Goal: Transaction & Acquisition: Purchase product/service

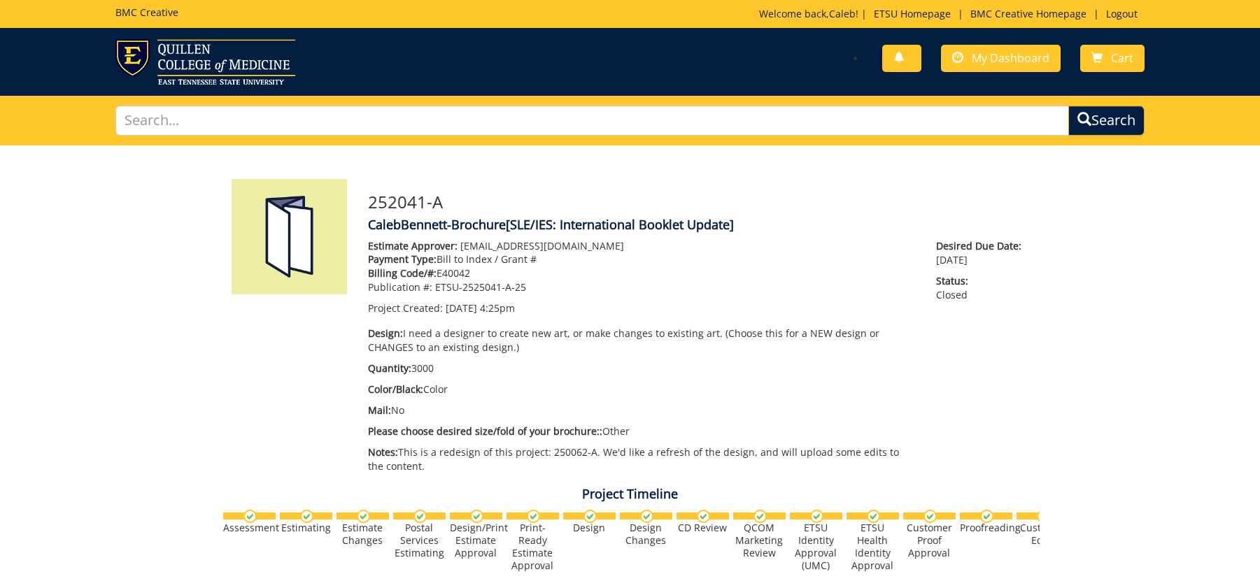
scroll to position [1642, 0]
click at [1006, 62] on span "My Dashboard" at bounding box center [1011, 57] width 78 height 15
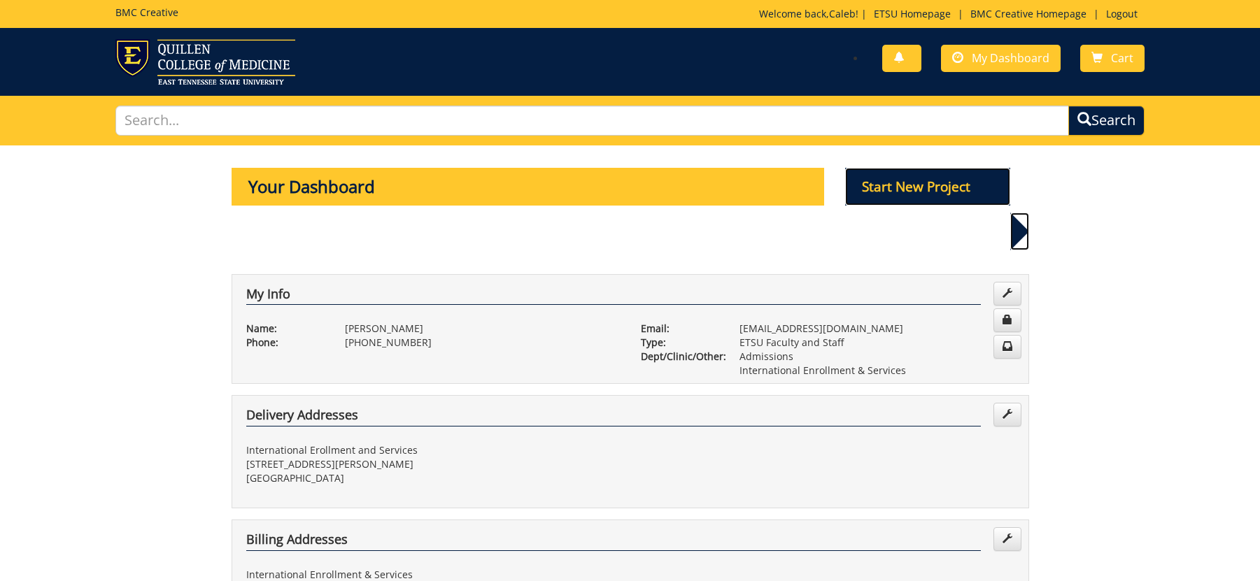
click at [946, 182] on p "Start New Project" at bounding box center [927, 187] width 165 height 38
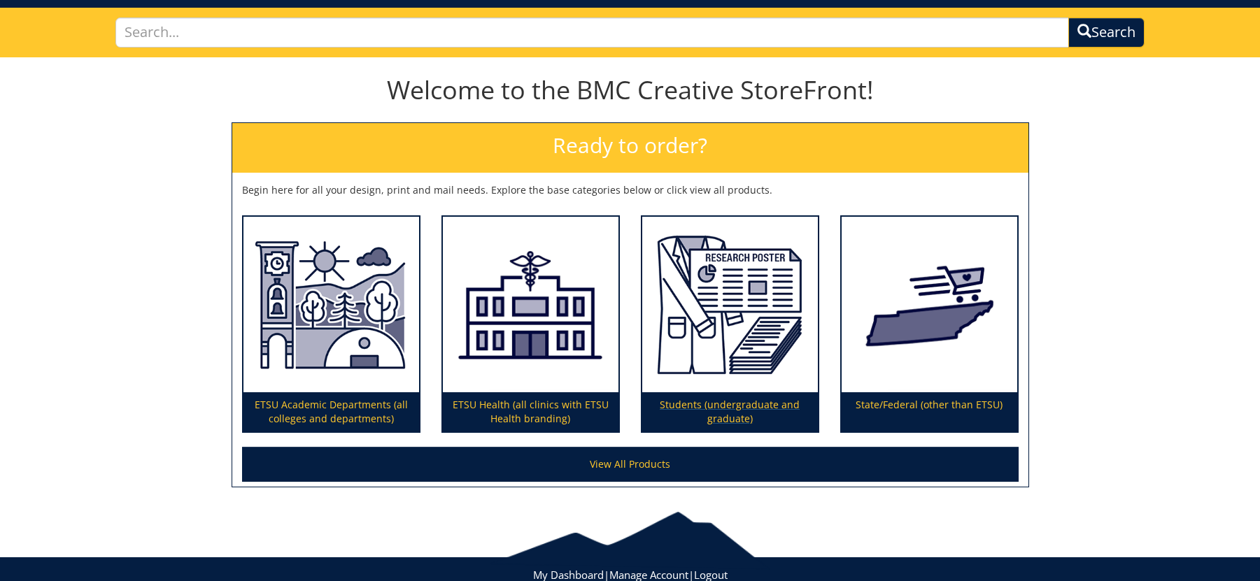
scroll to position [130, 0]
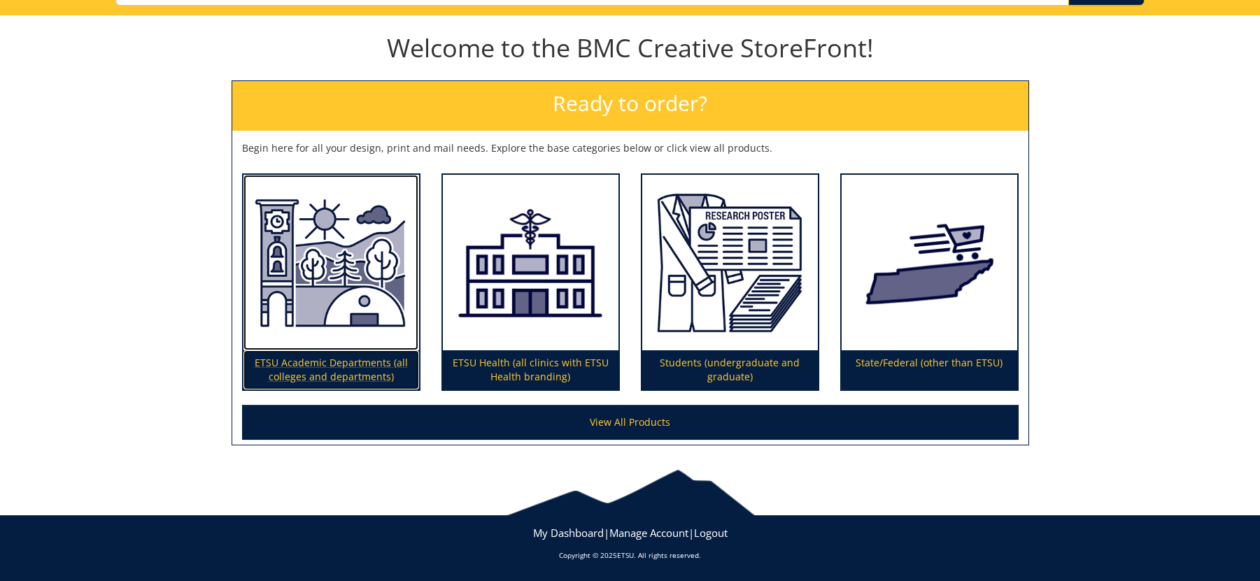
click at [342, 252] on img at bounding box center [332, 263] width 176 height 176
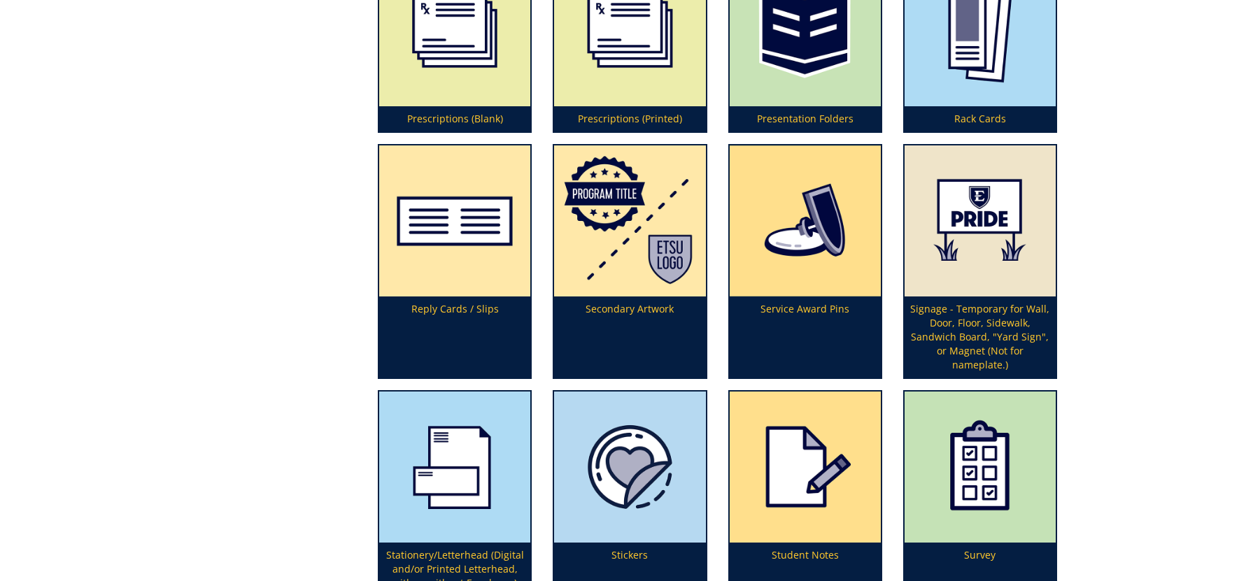
scroll to position [3909, 0]
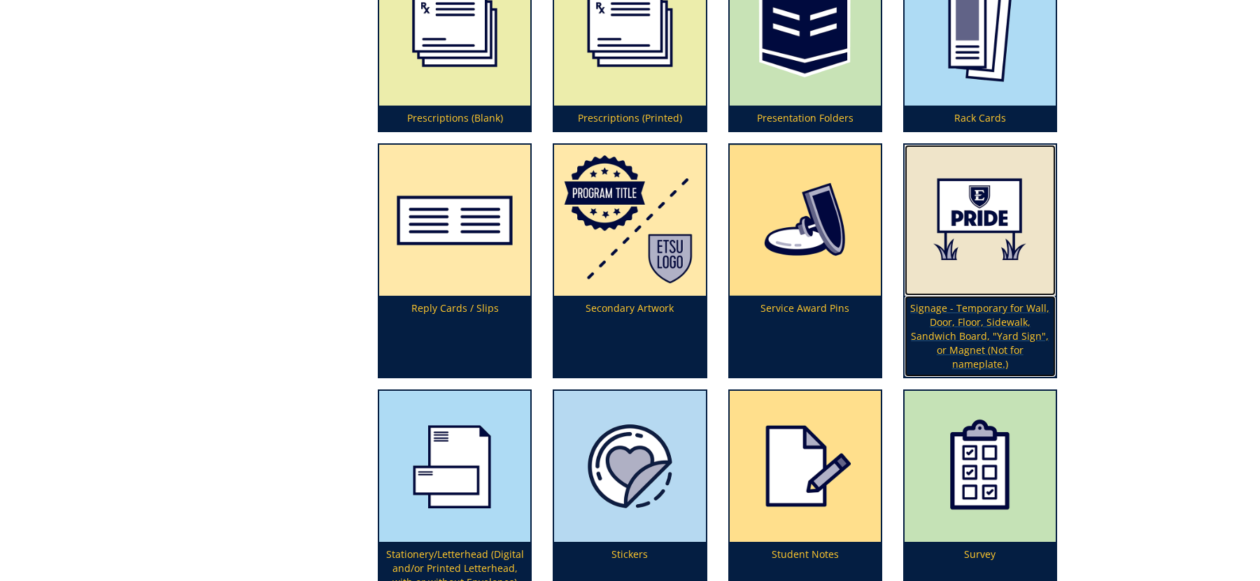
click at [966, 216] on img at bounding box center [980, 220] width 151 height 151
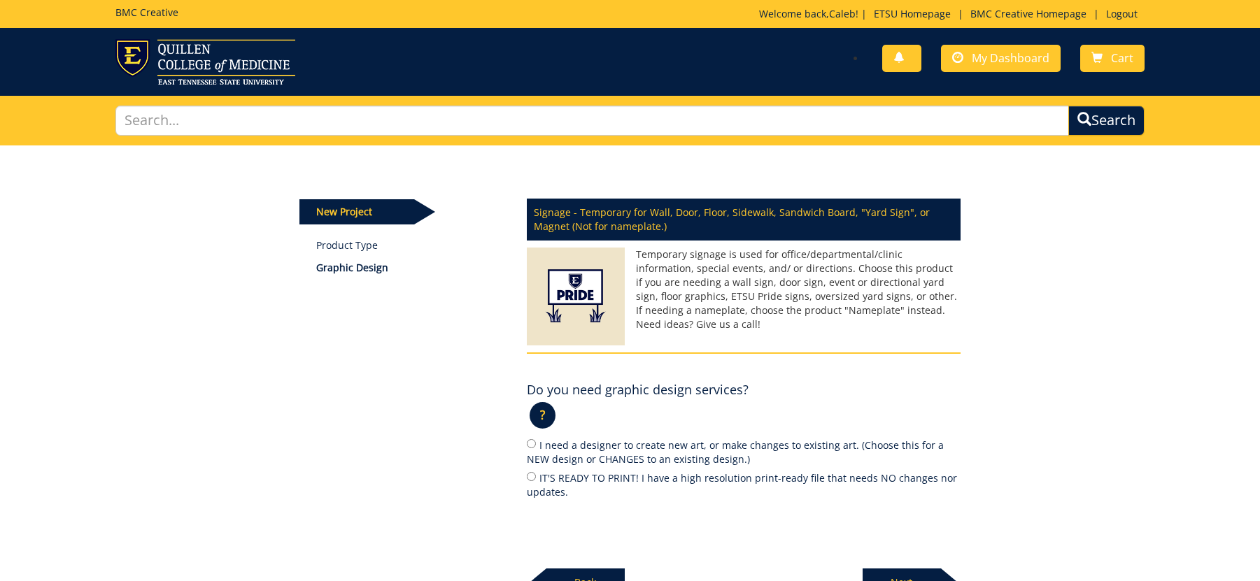
click at [604, 443] on label "I need a designer to create new art, or make changes to existing art. (Choose t…" at bounding box center [744, 451] width 434 height 29
click at [536, 443] on input "I need a designer to create new art, or make changes to existing art. (Choose t…" at bounding box center [531, 443] width 9 height 9
radio input "true"
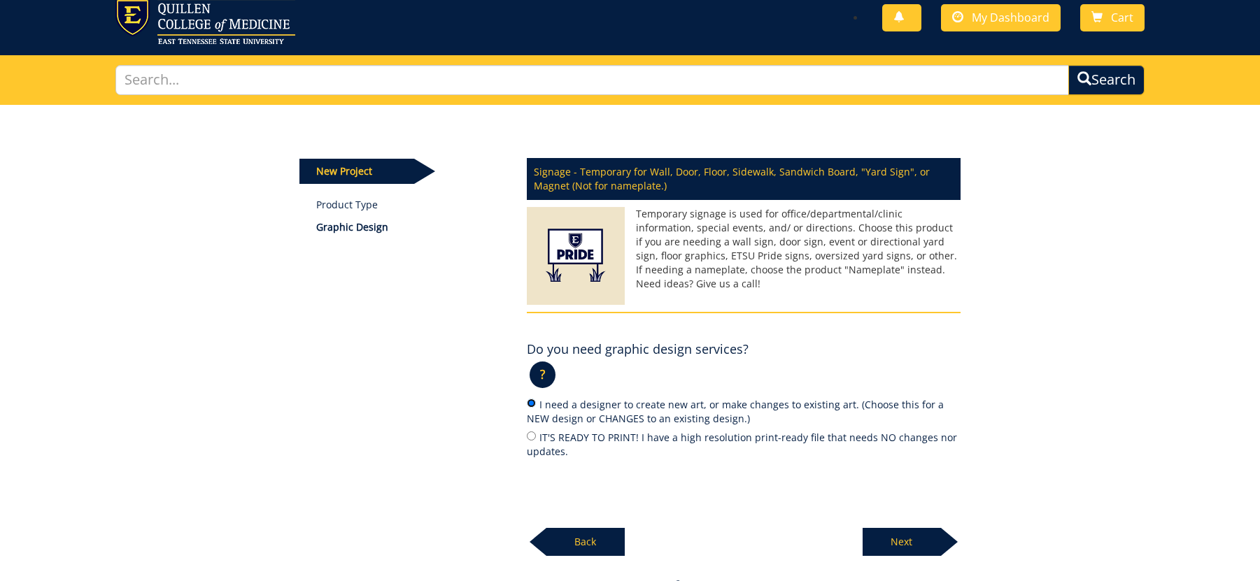
scroll to position [49, 0]
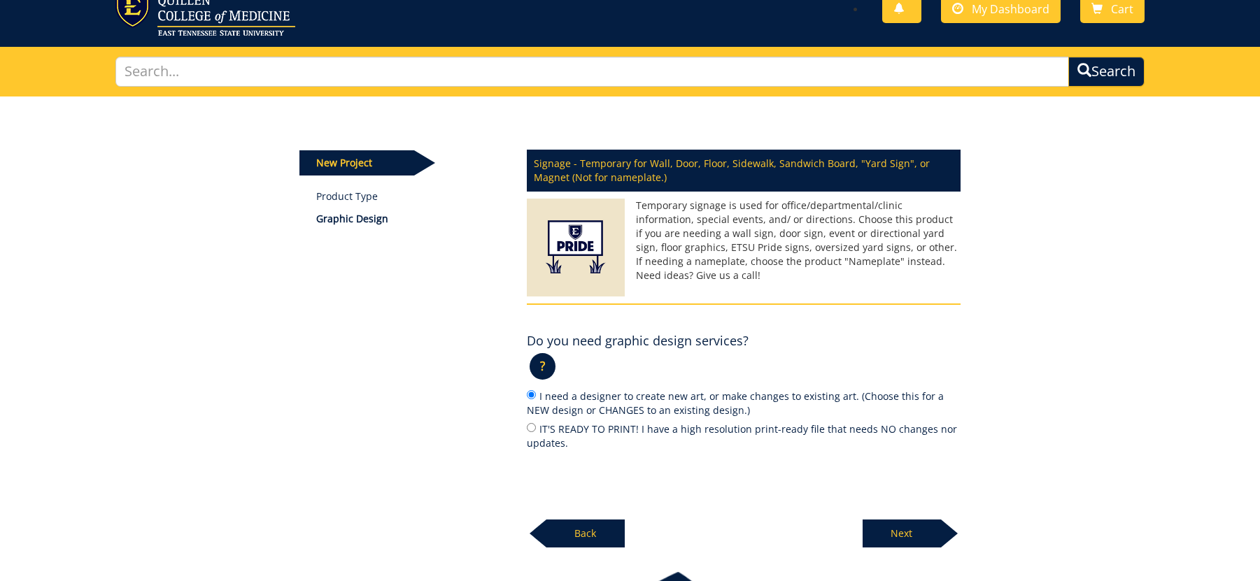
click at [916, 535] on p "Next" at bounding box center [902, 534] width 78 height 28
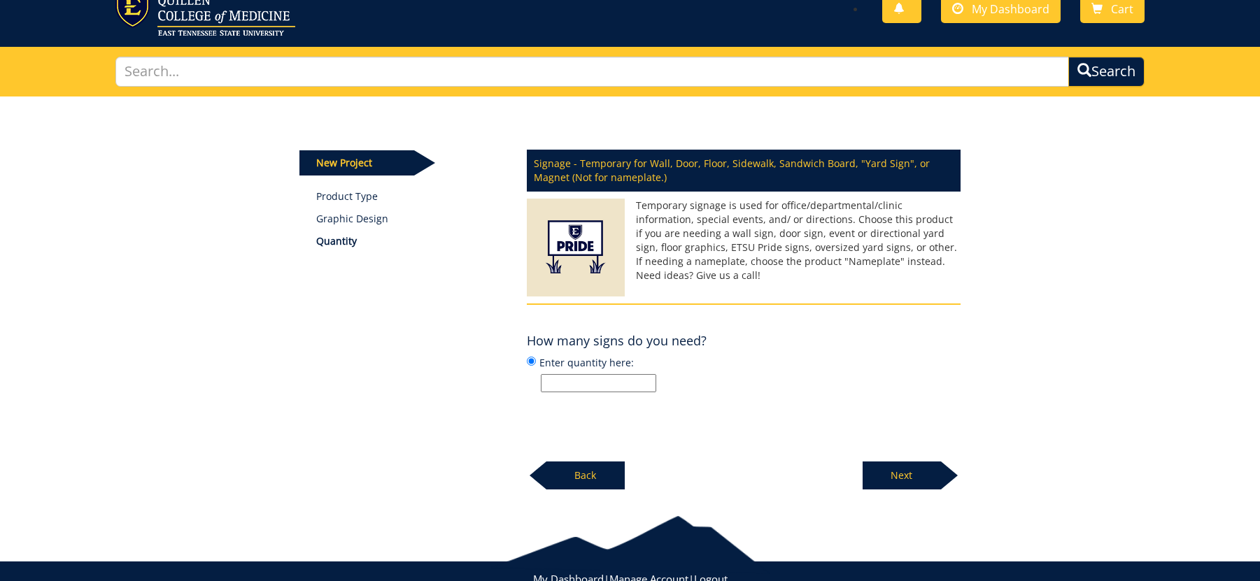
click at [586, 378] on input "Enter quantity here:" at bounding box center [598, 383] width 115 height 18
type input "2"
click at [917, 471] on p "Next" at bounding box center [902, 476] width 78 height 28
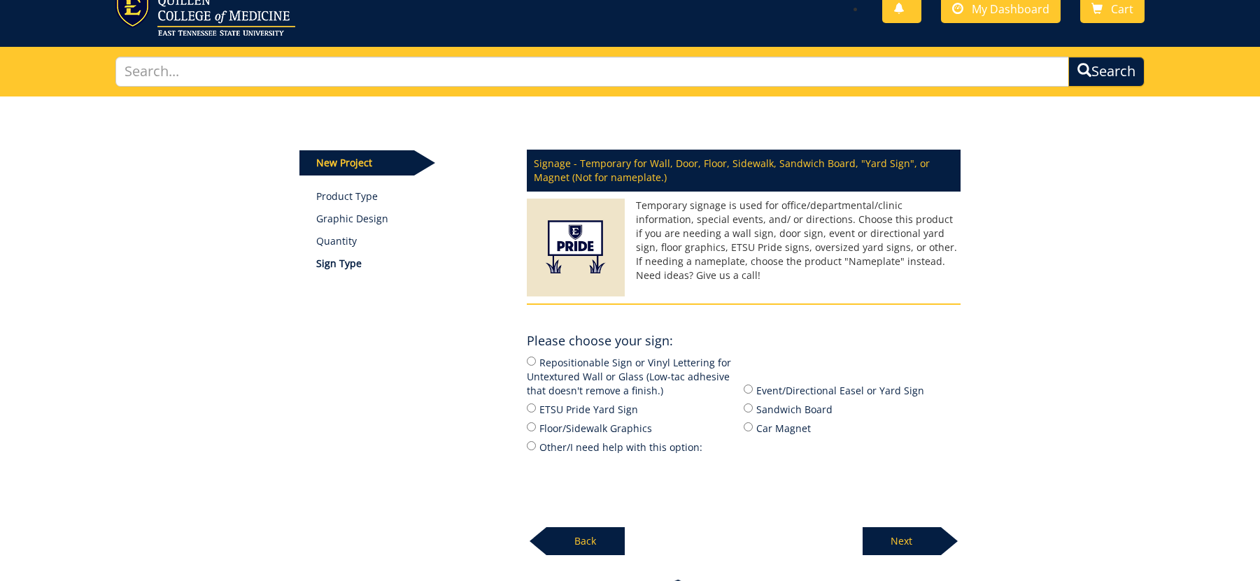
click at [574, 549] on p "Back" at bounding box center [585, 542] width 78 height 28
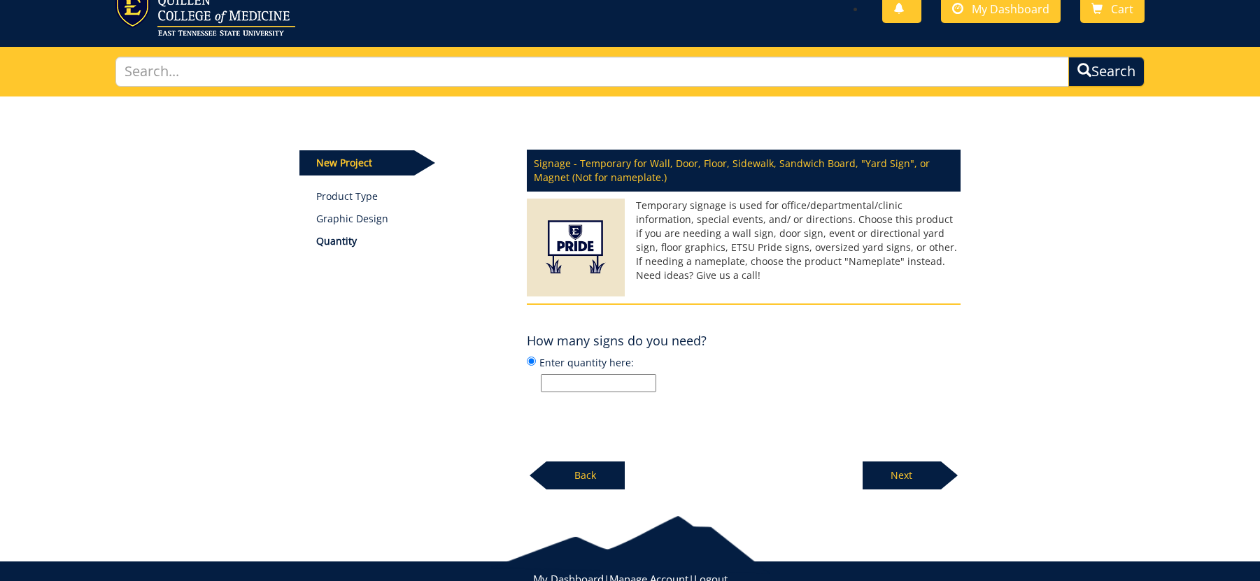
click at [577, 381] on input "Enter quantity here:" at bounding box center [598, 383] width 115 height 18
type input "4"
click at [908, 479] on p "Next" at bounding box center [902, 476] width 78 height 28
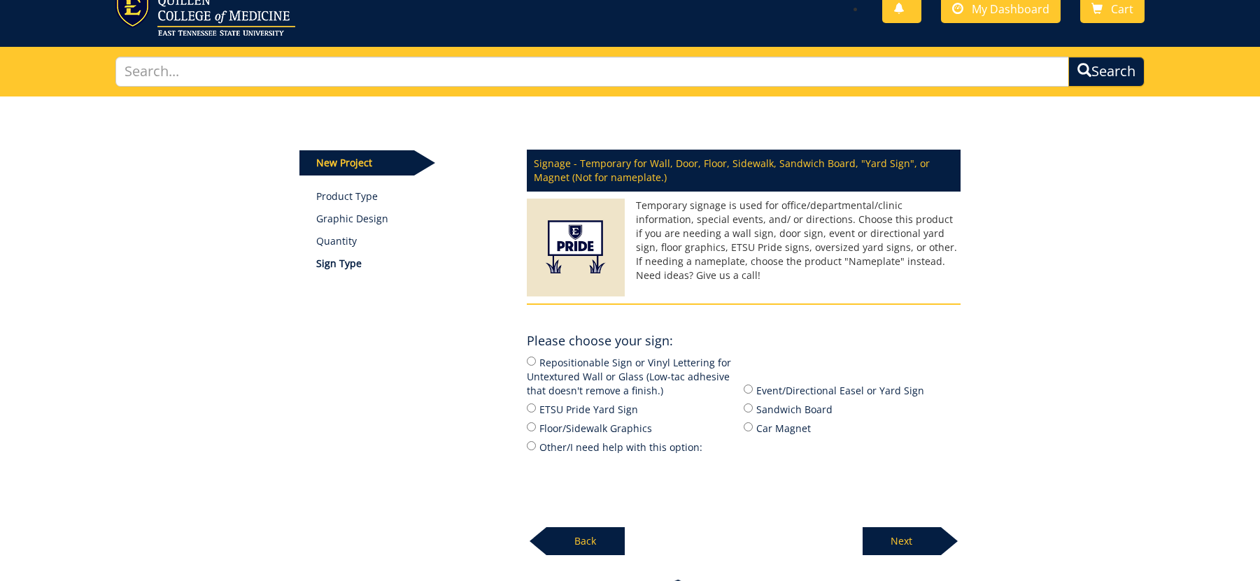
click at [875, 397] on label "Event/Directional Easel or Yard Sign" at bounding box center [852, 390] width 217 height 15
click at [753, 394] on input "Event/Directional Easel or Yard Sign" at bounding box center [748, 389] width 9 height 9
radio input "true"
click at [908, 541] on p "Next" at bounding box center [902, 542] width 78 height 28
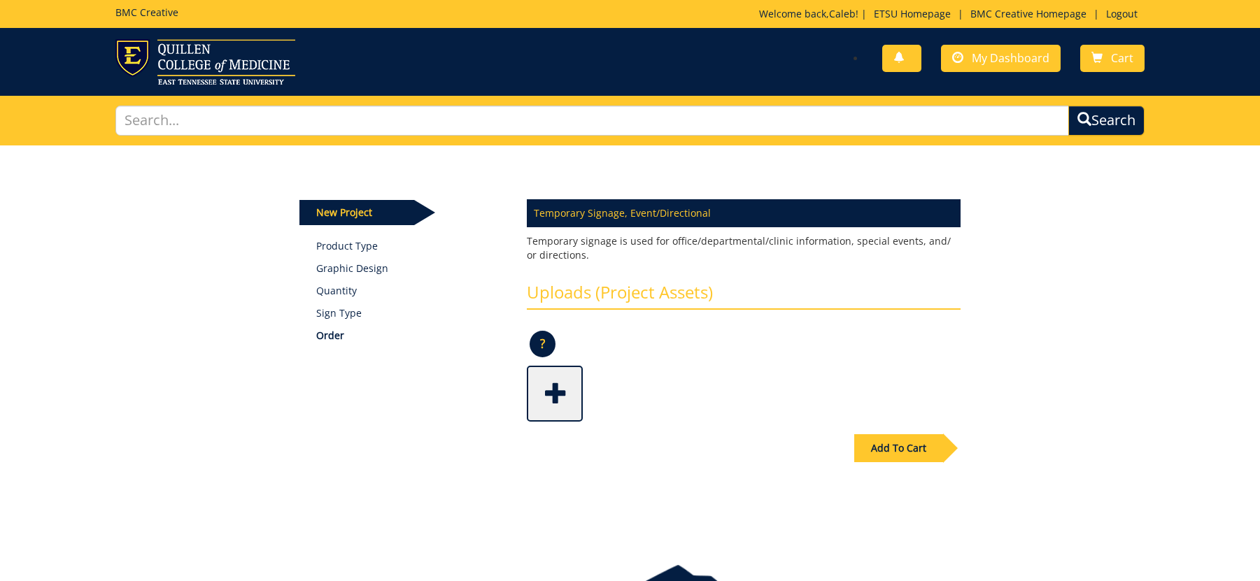
click at [904, 442] on div "Add To Cart" at bounding box center [898, 449] width 89 height 28
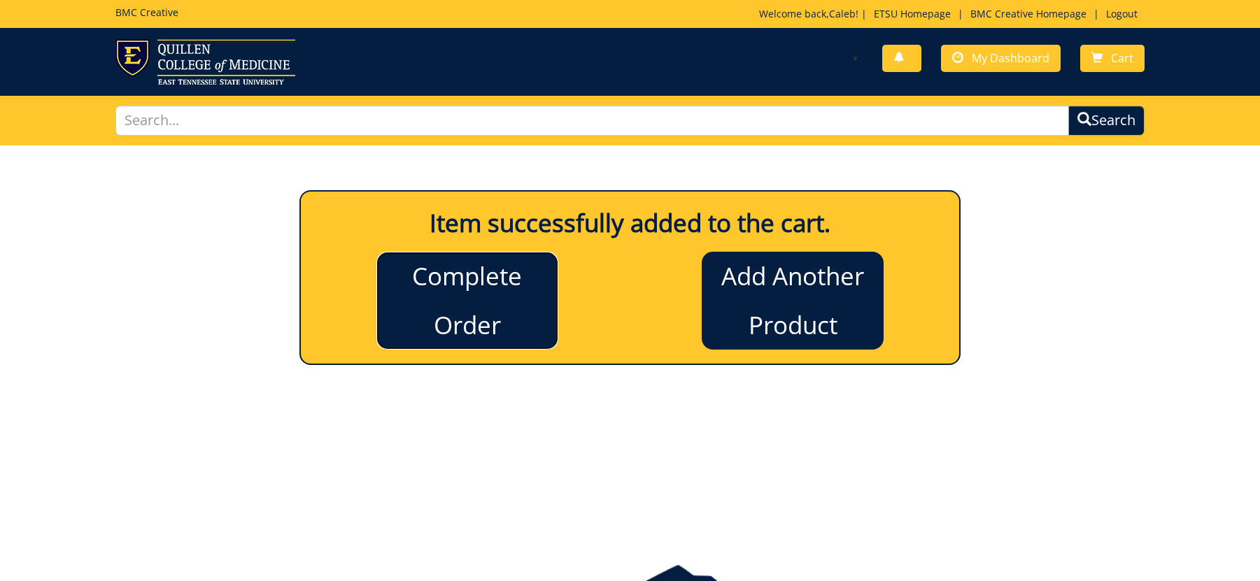
click at [481, 300] on link "Complete Order" at bounding box center [467, 301] width 182 height 98
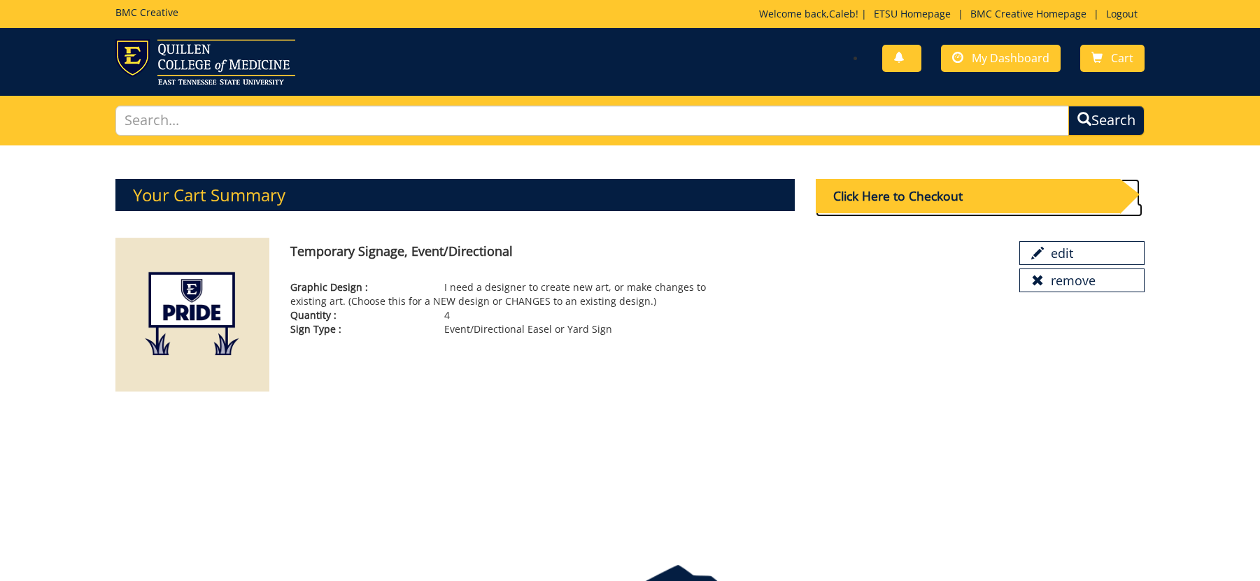
click at [943, 197] on div "Click Here to Checkout" at bounding box center [968, 196] width 304 height 34
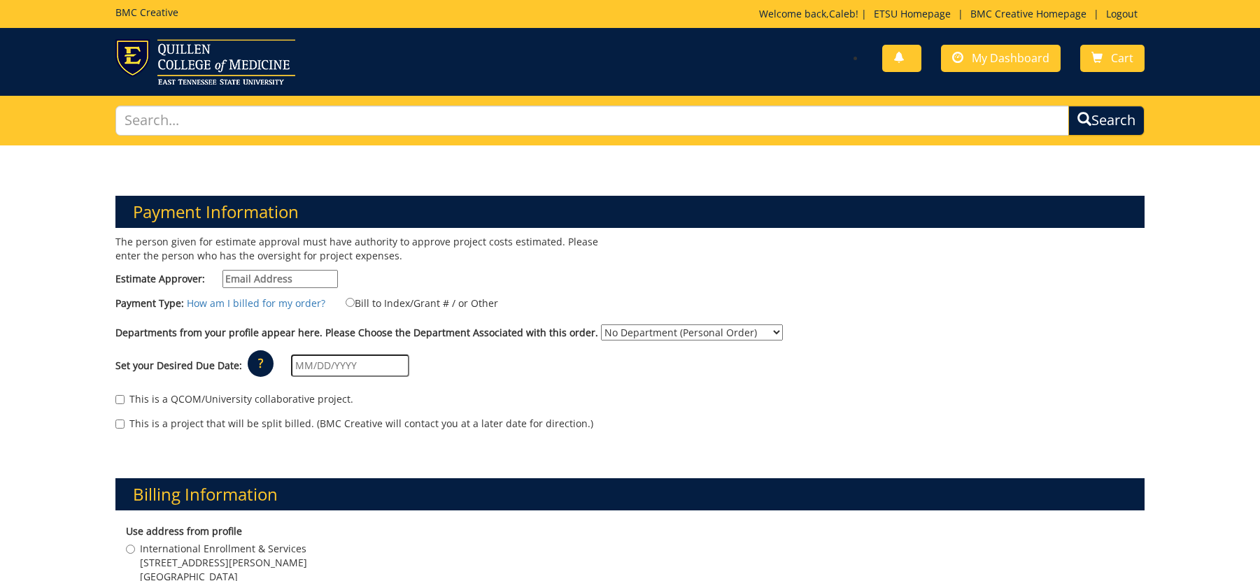
click at [307, 288] on div "The person given for estimate approval must have authority to approve project c…" at bounding box center [367, 265] width 525 height 60
click at [308, 281] on input "Estimate Approver:" at bounding box center [280, 279] width 115 height 18
type input "bennettcb@etsu.edu"
click at [346, 299] on input "Bill to Index/Grant # / or Other" at bounding box center [350, 302] width 9 height 9
radio input "true"
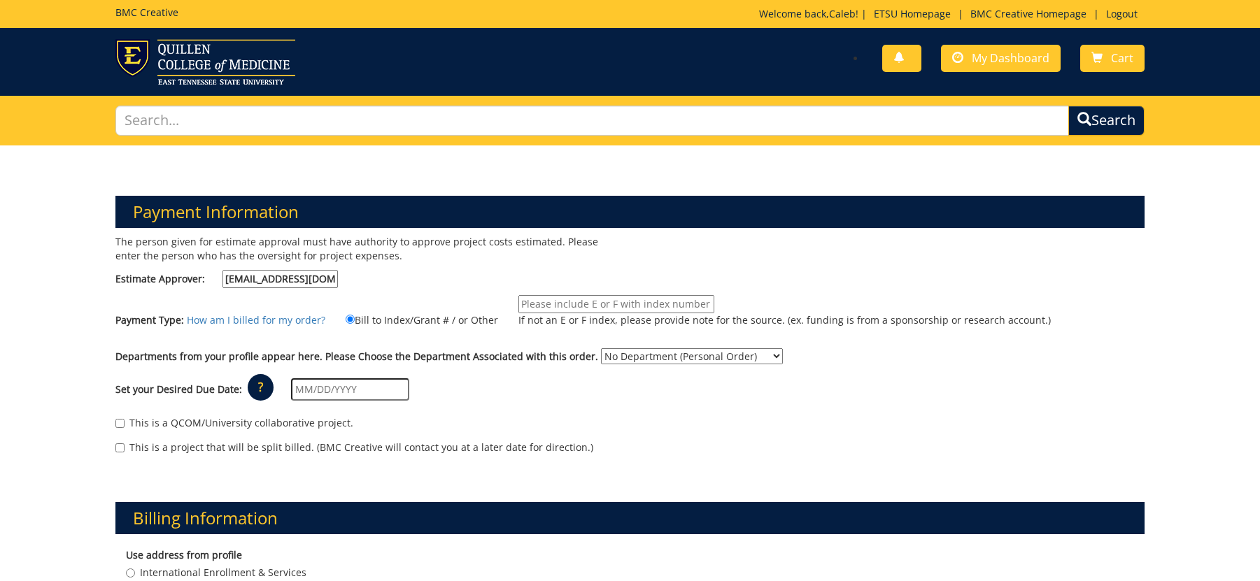
click at [633, 310] on input "If not an E or F index, please provide note for the source. (ex. funding is fro…" at bounding box center [616, 304] width 196 height 18
type input "E40042"
click at [624, 360] on select "No Department (Personal Order) Admissions International Enrollment & Services" at bounding box center [692, 356] width 182 height 16
select select "286"
click at [601, 348] on select "No Department (Personal Order) Admissions International Enrollment & Services" at bounding box center [692, 356] width 182 height 16
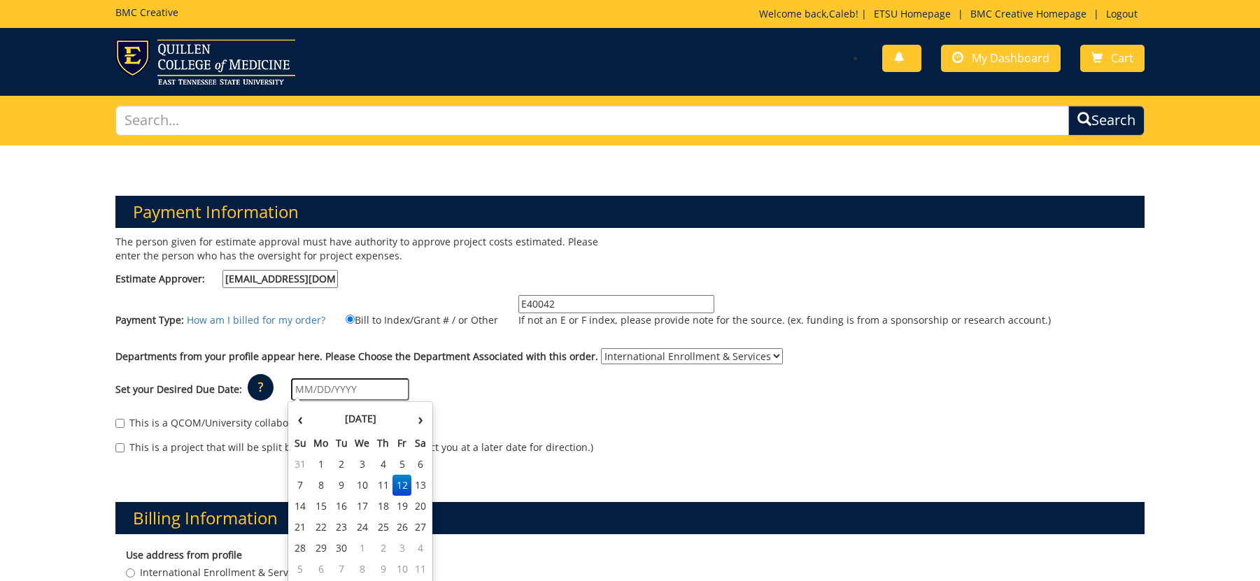
click at [348, 385] on input "text" at bounding box center [350, 390] width 118 height 22
click at [398, 545] on td "3" at bounding box center [402, 548] width 19 height 21
type input "[DATE]"
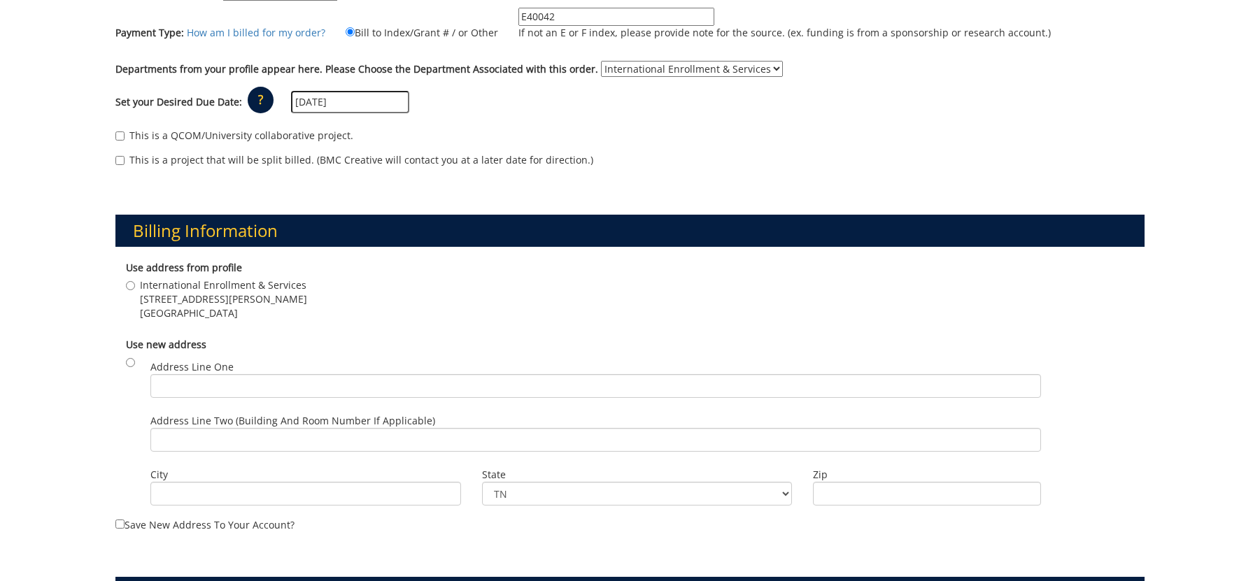
scroll to position [291, 0]
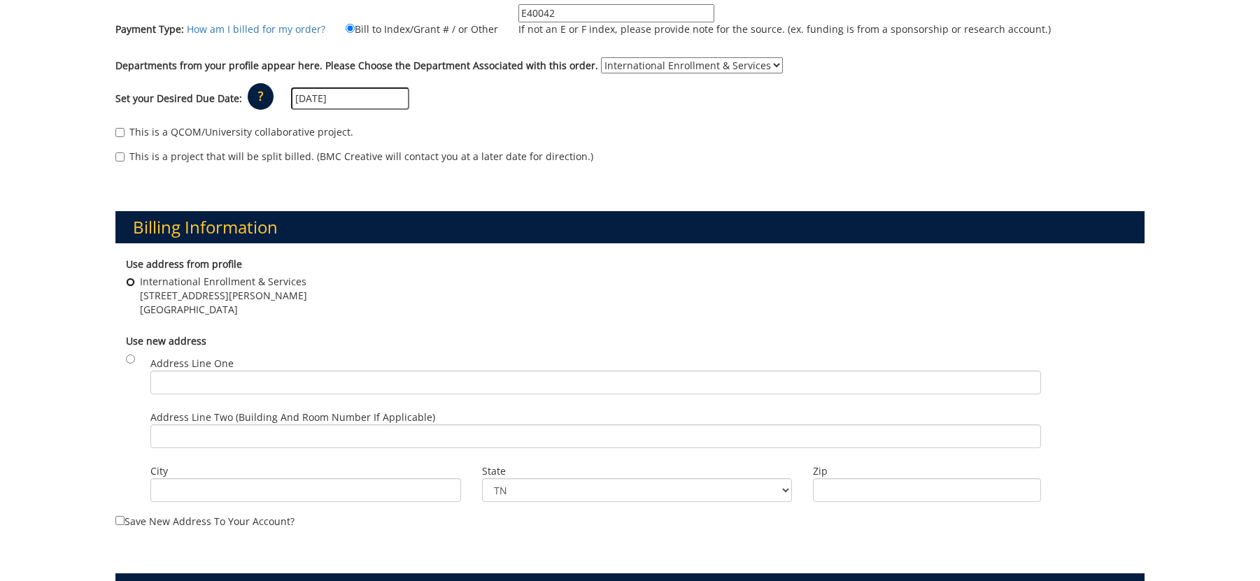
click at [134, 283] on input "International Enrollment & Services 310 South Dossett Drive Johnson City , TN 3…" at bounding box center [130, 282] width 9 height 9
radio input "true"
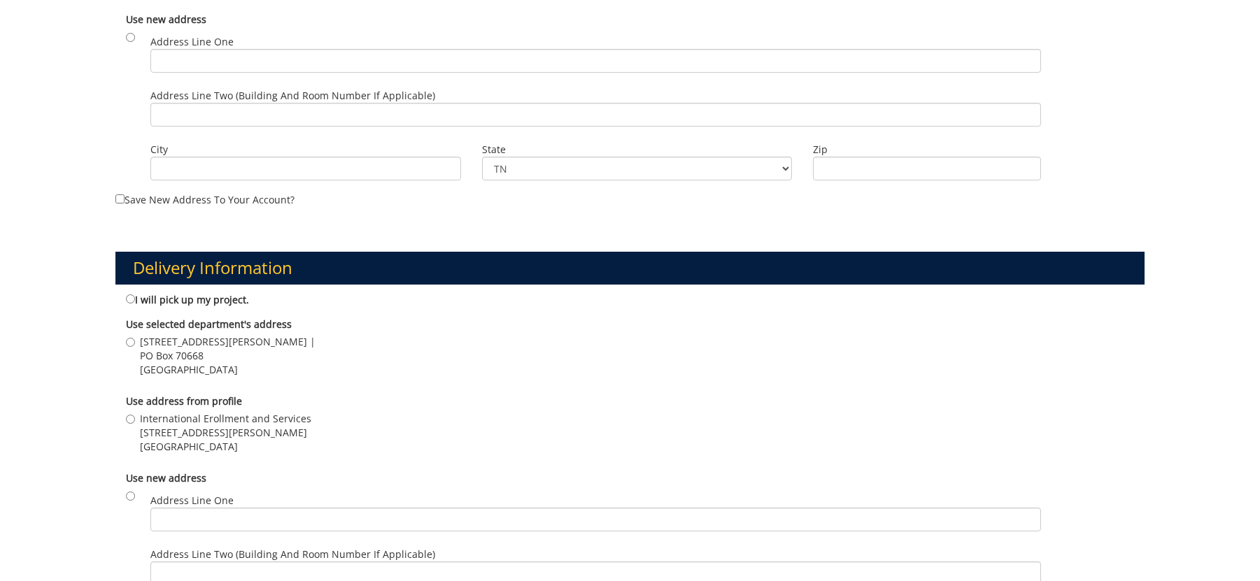
scroll to position [614, 0]
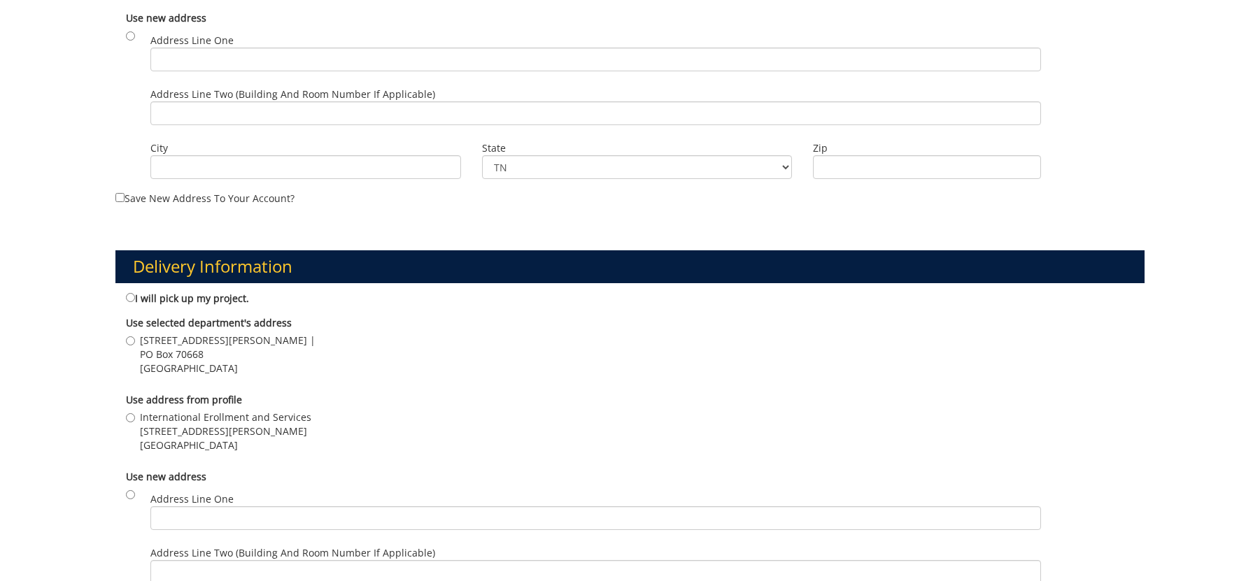
click at [190, 399] on b "Use address from profile" at bounding box center [184, 399] width 116 height 13
click at [135, 420] on label "International Erollment and Services 310 S. Dossett Drive, PO Box 70668 Johnson…" at bounding box center [218, 432] width 185 height 42
click at [135, 420] on input "International Erollment and Services 310 S. Dossett Drive, PO Box 70668 Johnson…" at bounding box center [130, 418] width 9 height 9
radio input "true"
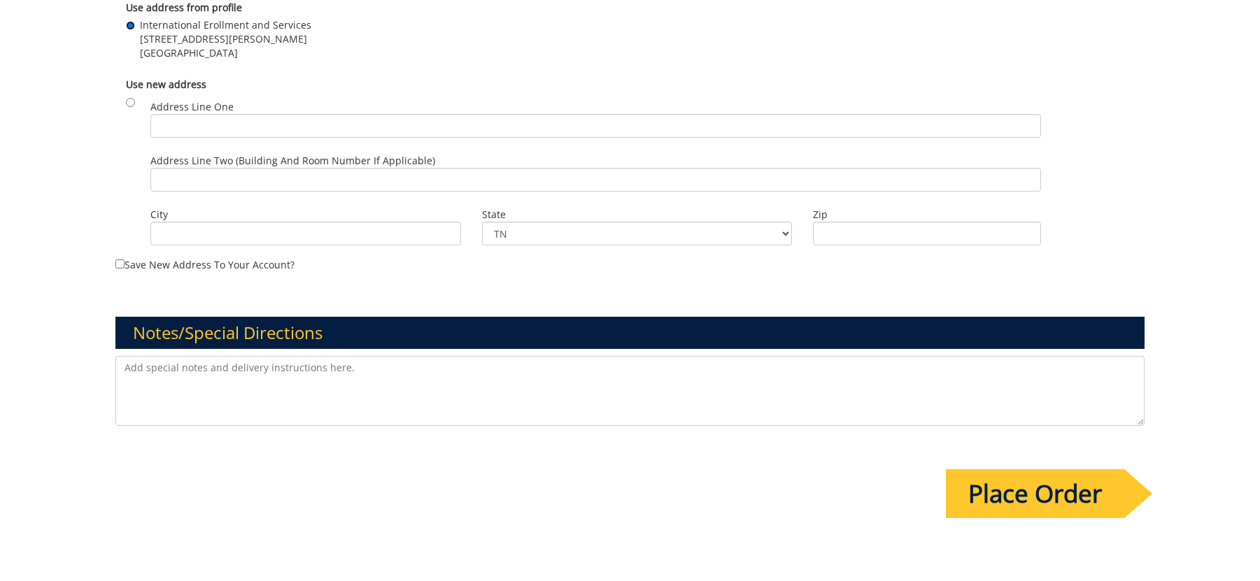
scroll to position [1009, 0]
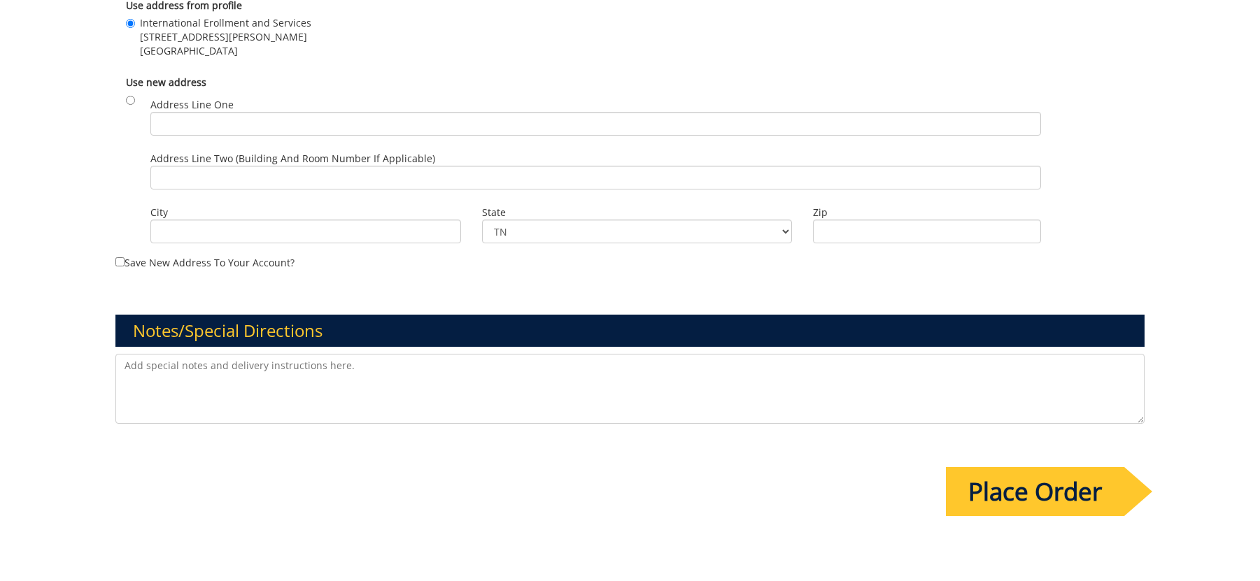
click at [267, 385] on textarea at bounding box center [629, 389] width 1029 height 70
click at [756, 373] on textarea "We need 2 different types of yard signs. The signs should be pointing towards t…" at bounding box center [629, 389] width 1029 height 70
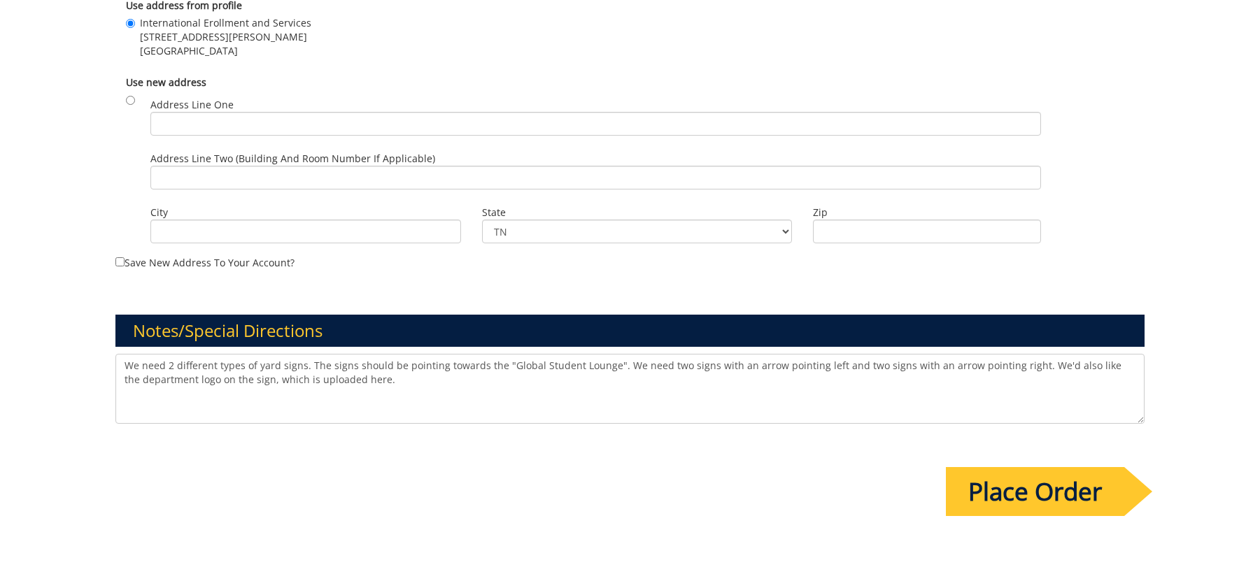
type textarea "We need 2 different types of yard signs. The signs should be pointing towards t…"
click at [1045, 495] on input "Place Order" at bounding box center [1035, 491] width 178 height 49
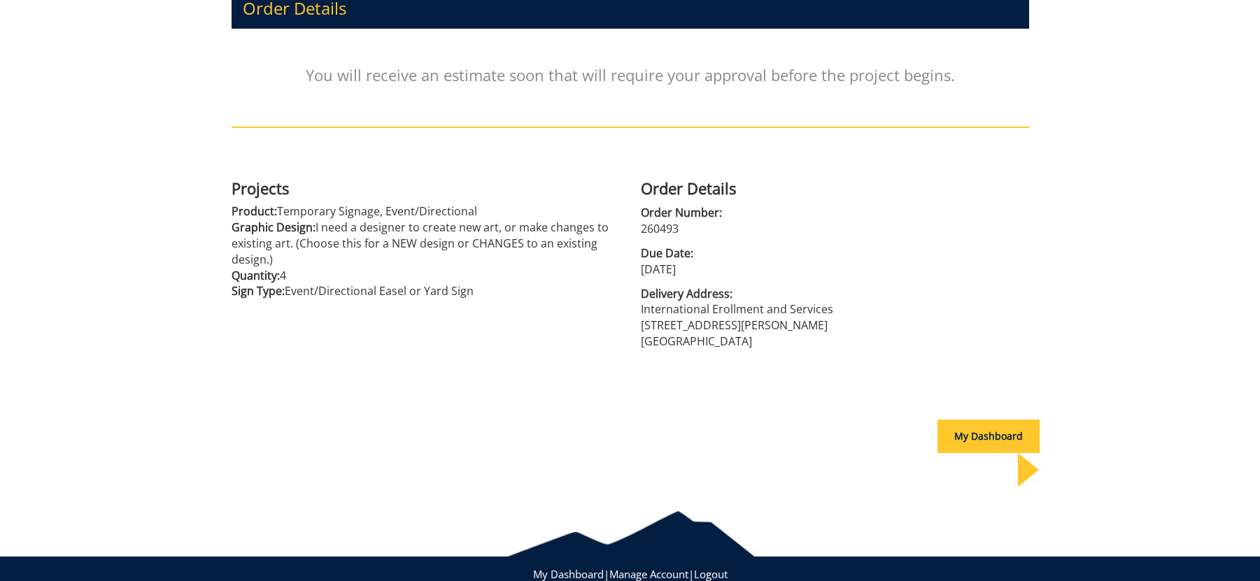
scroll to position [210, 0]
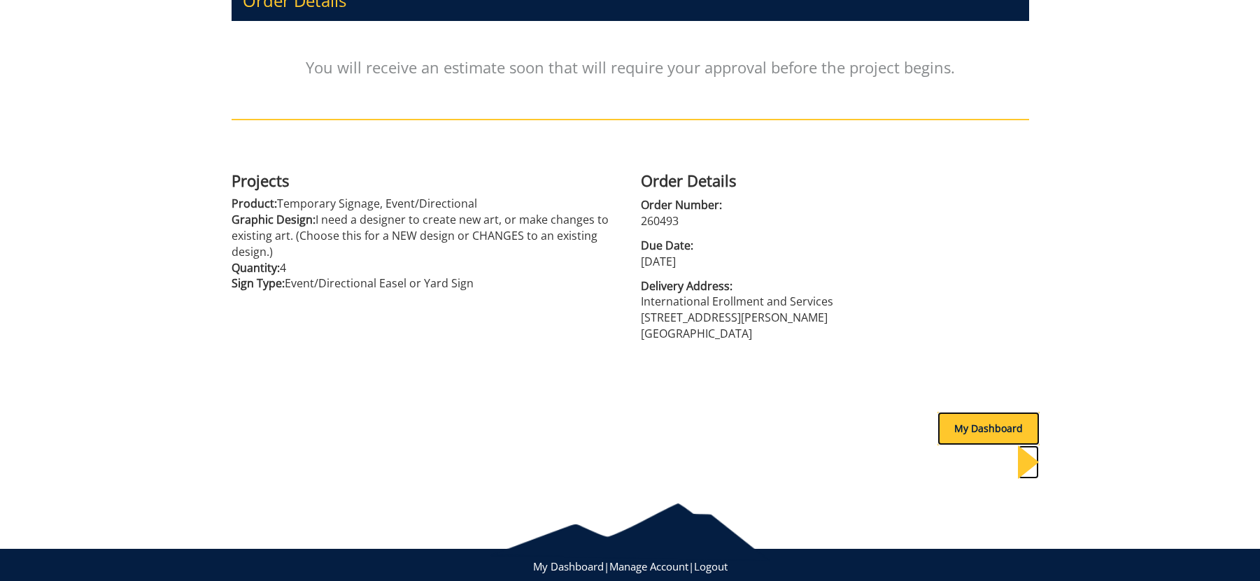
click at [989, 433] on div "My Dashboard" at bounding box center [989, 429] width 102 height 34
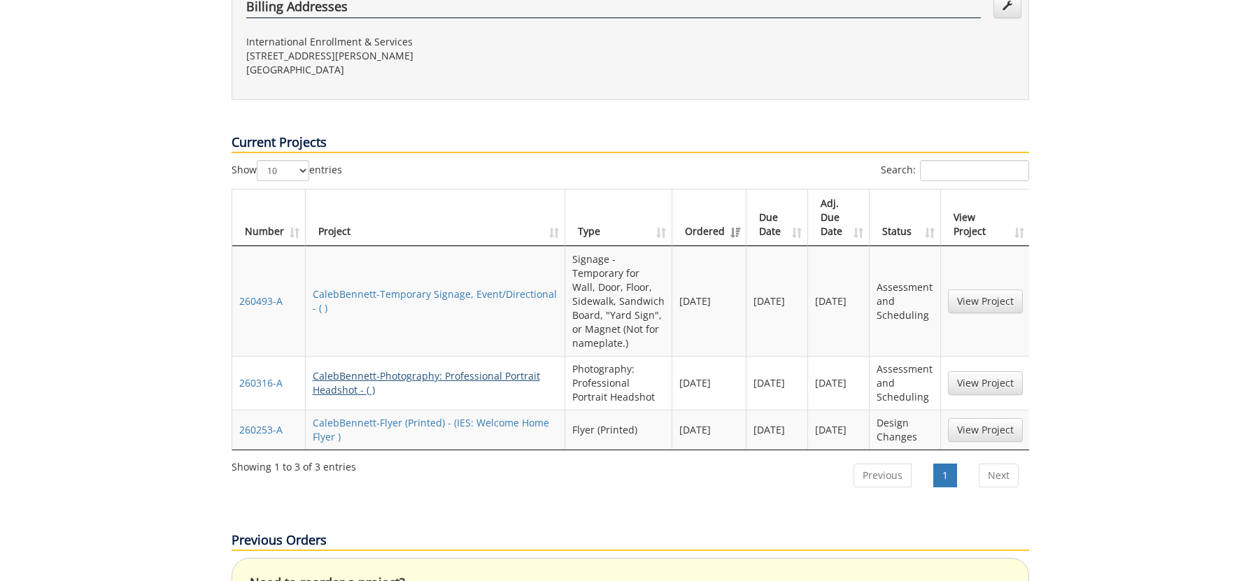
scroll to position [535, 0]
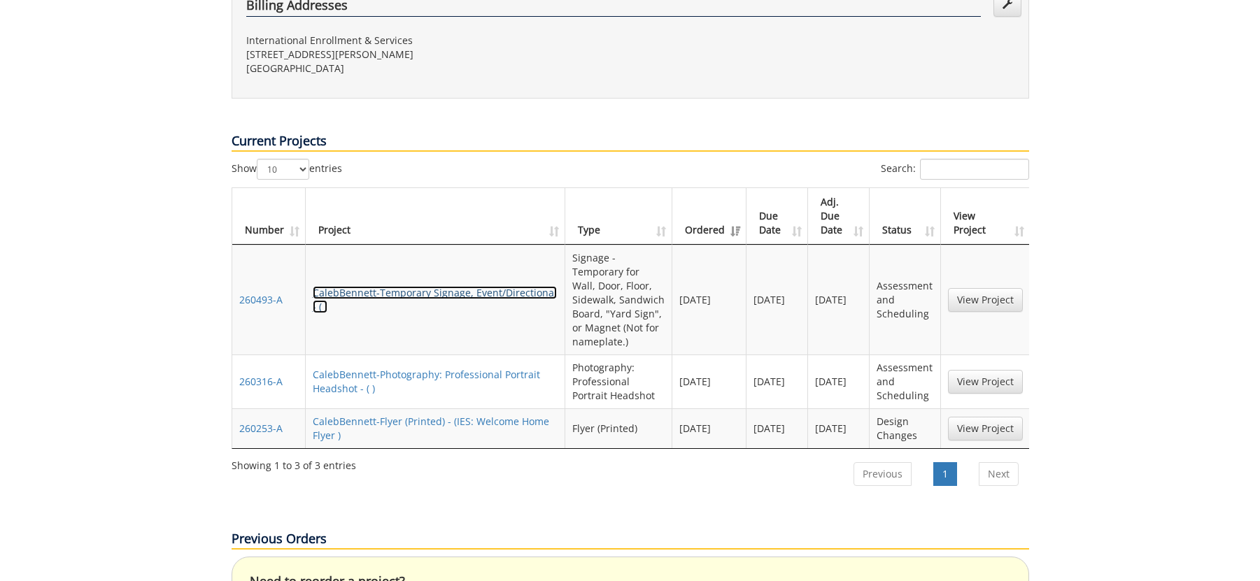
click at [374, 286] on link "CalebBennett-Temporary Signage, Event/Directional - ( )" at bounding box center [435, 299] width 244 height 27
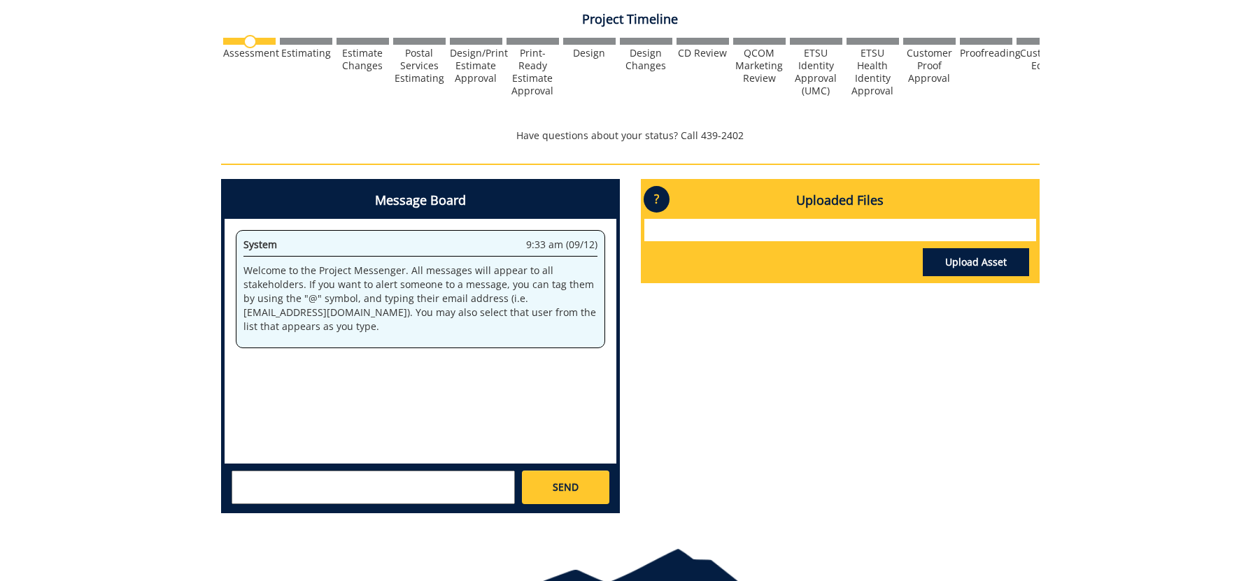
scroll to position [458, 0]
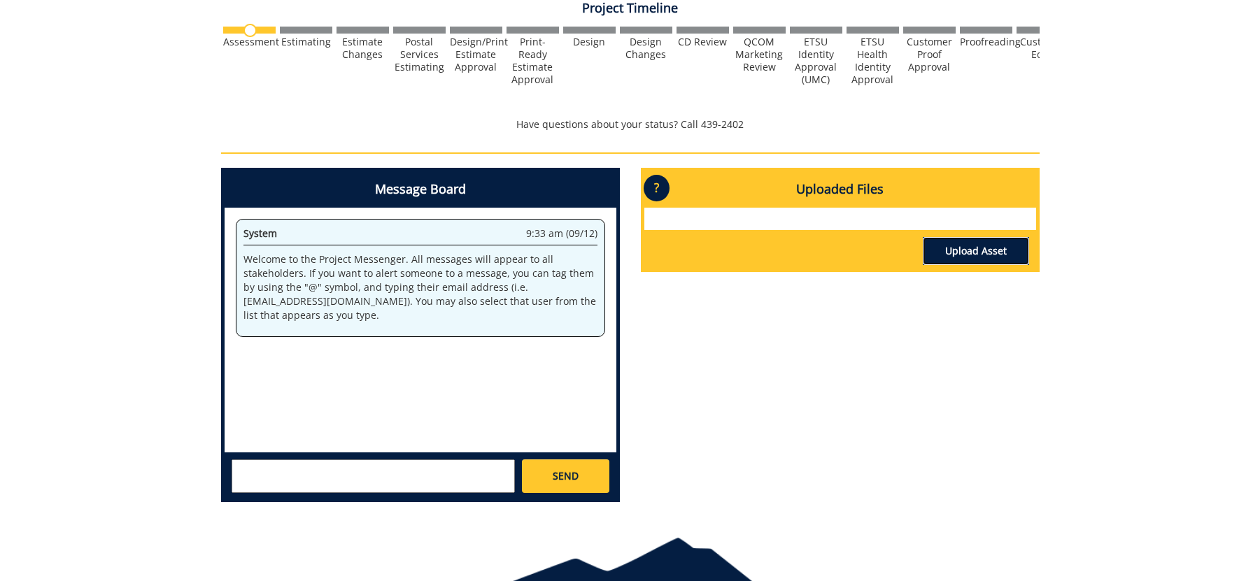
click at [982, 260] on link "Upload Asset" at bounding box center [976, 251] width 106 height 28
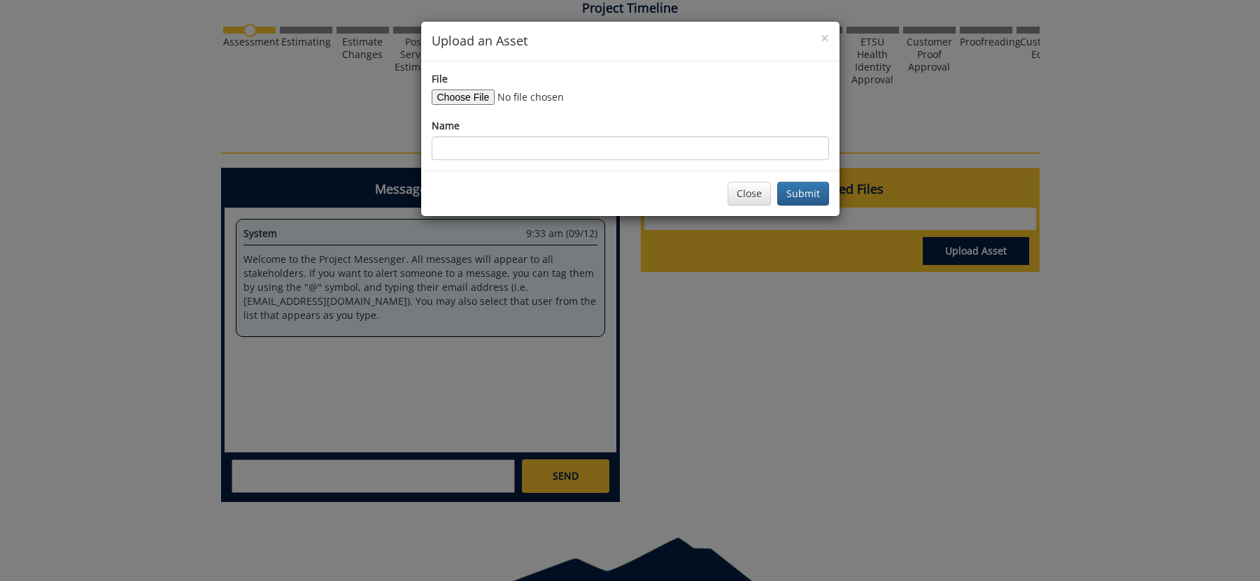
click at [478, 104] on div "File Name" at bounding box center [630, 116] width 397 height 88
click at [477, 100] on input "File" at bounding box center [527, 97] width 190 height 15
type input "C:\fakepath\Stacked Logo_[DATE] (3).png"
click at [679, 151] on input "Name" at bounding box center [630, 148] width 397 height 24
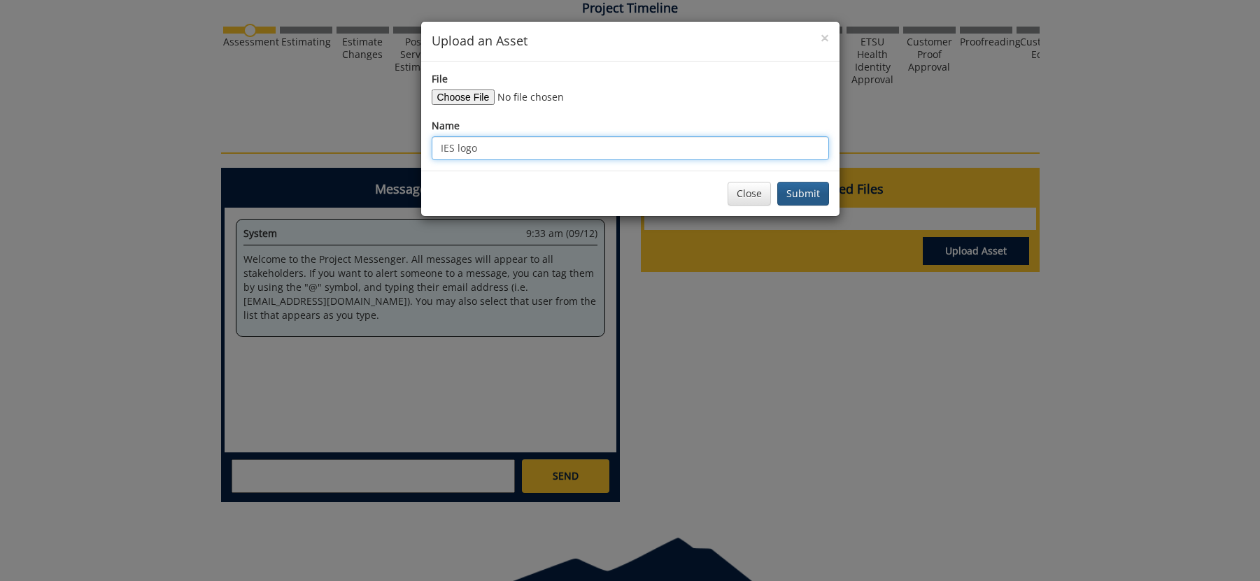
type input "IES logo"
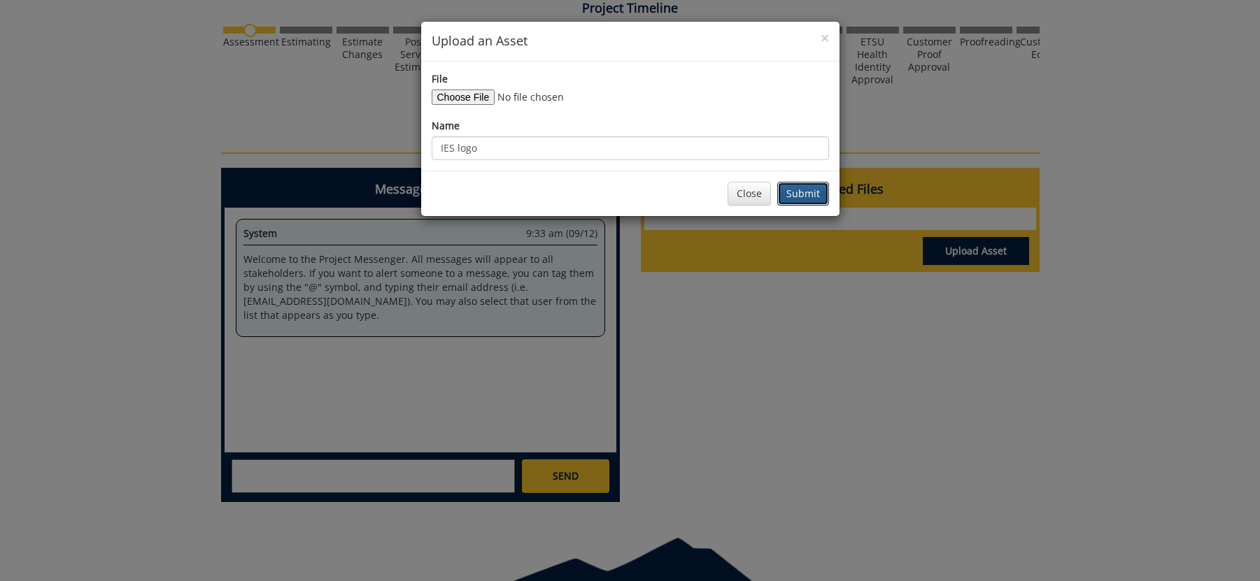
click at [791, 199] on button "Submit" at bounding box center [803, 194] width 52 height 24
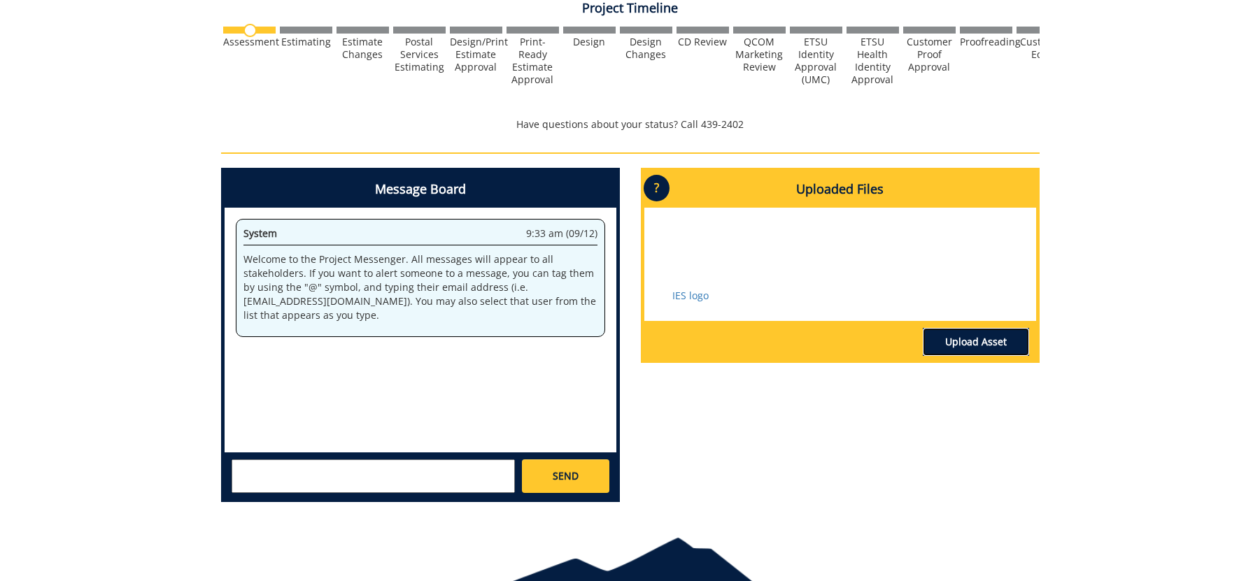
scroll to position [0, 0]
